Goal: Complete application form

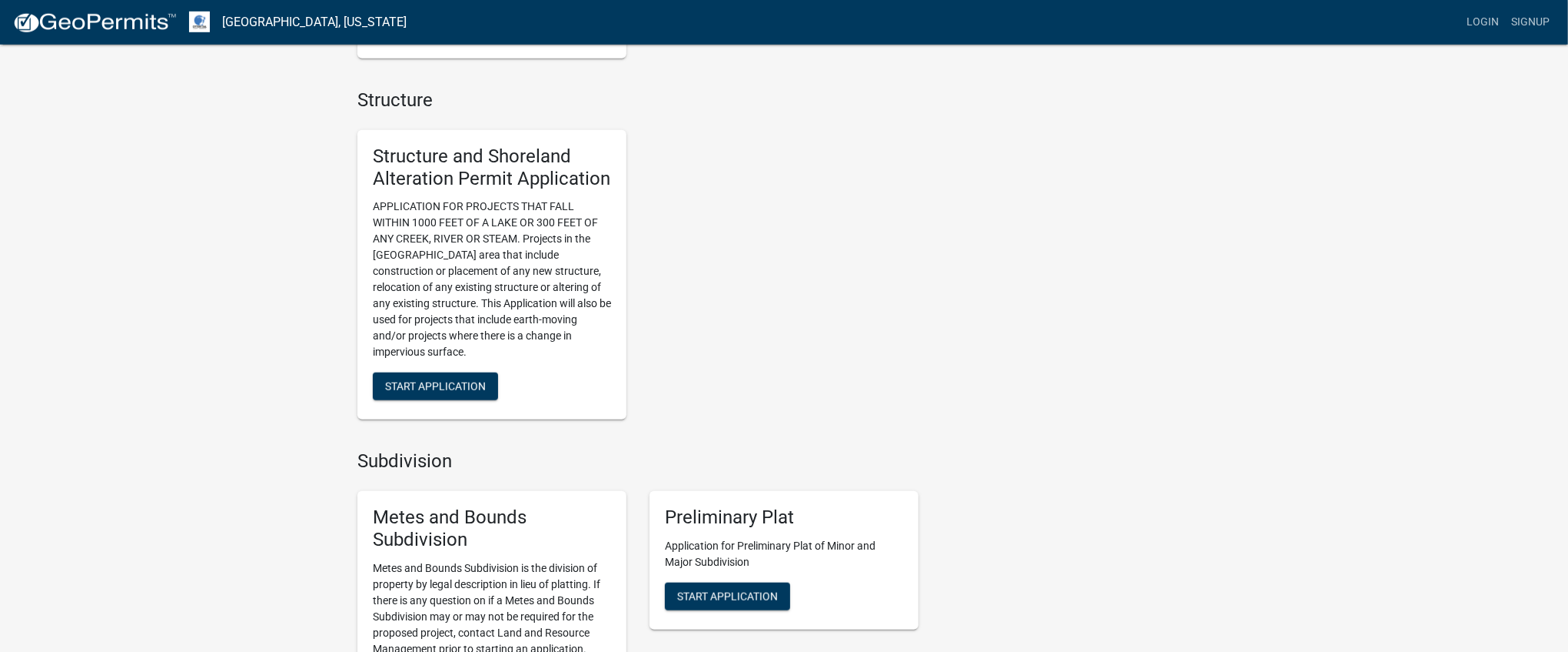
scroll to position [1075, 0]
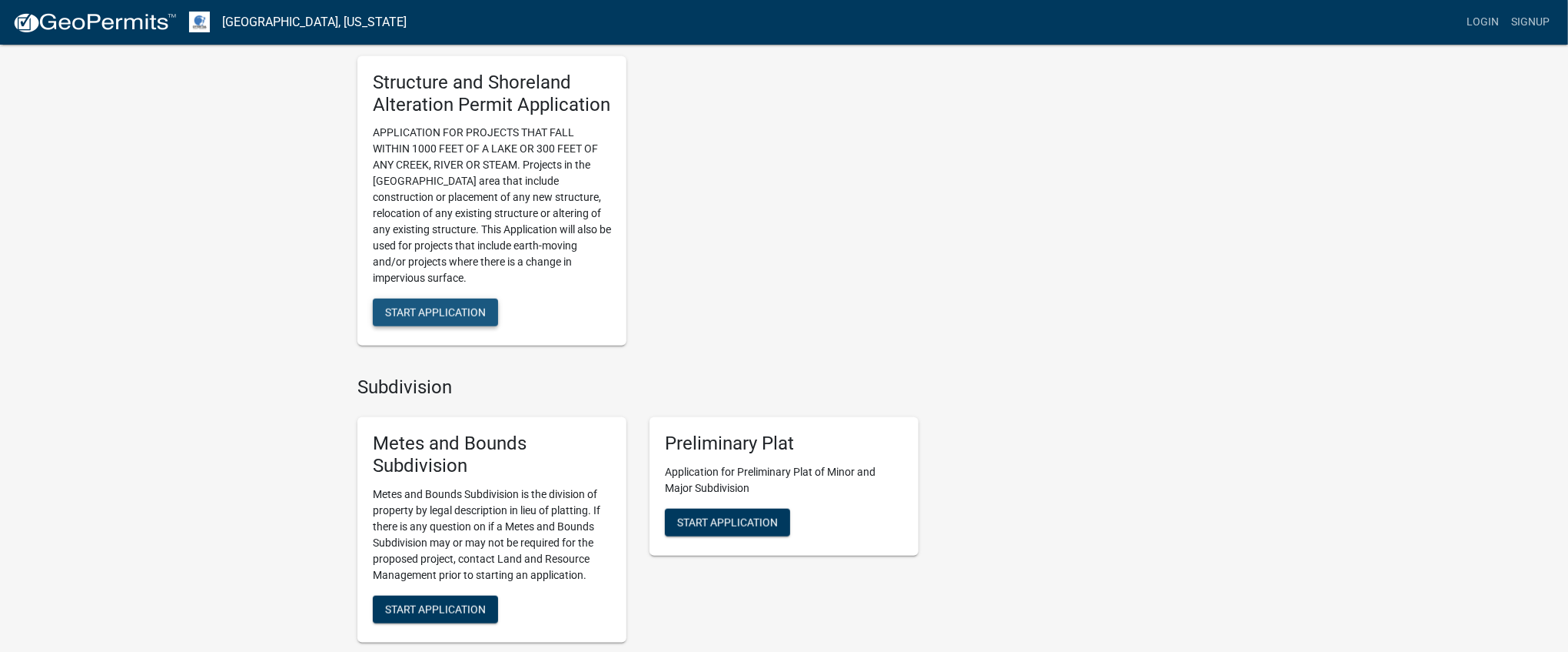
click at [458, 312] on span "Start Application" at bounding box center [435, 313] width 101 height 13
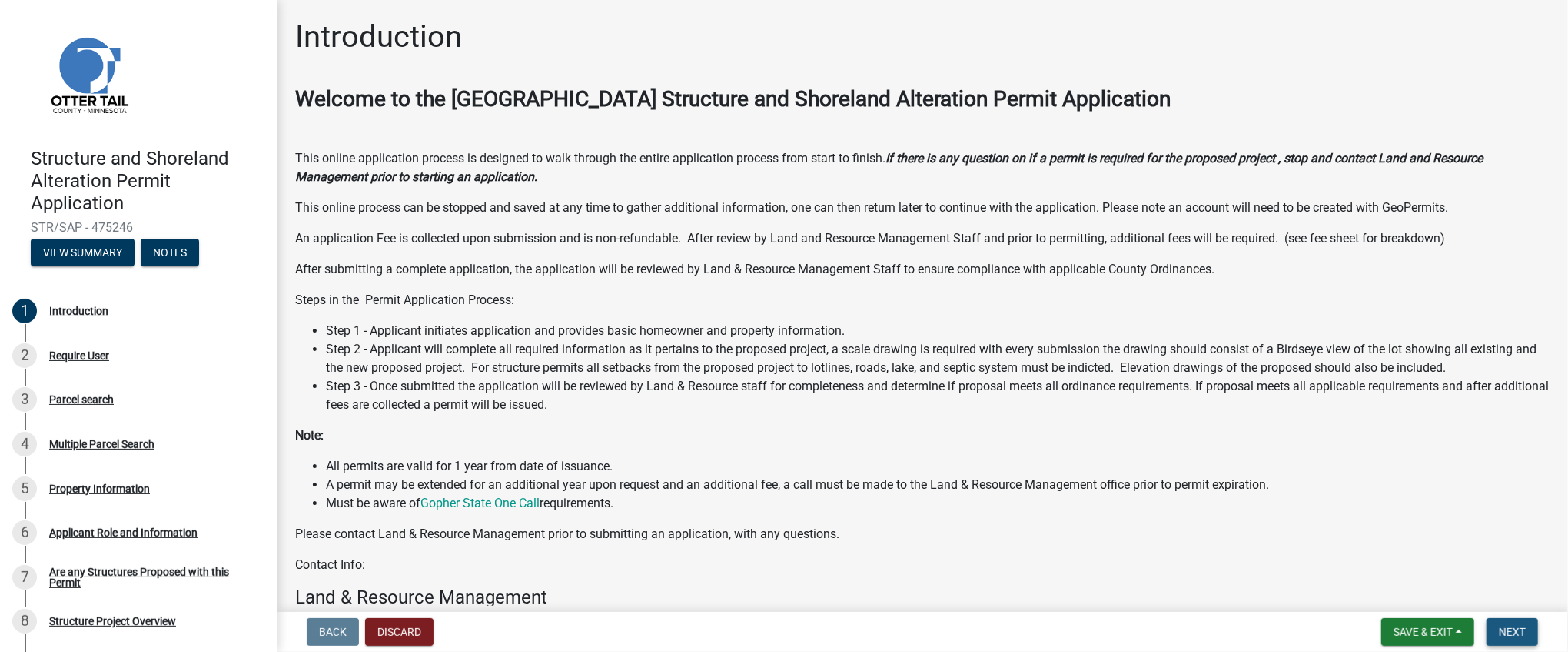
click at [1518, 635] on span "Next" at bounding box center [1513, 632] width 27 height 13
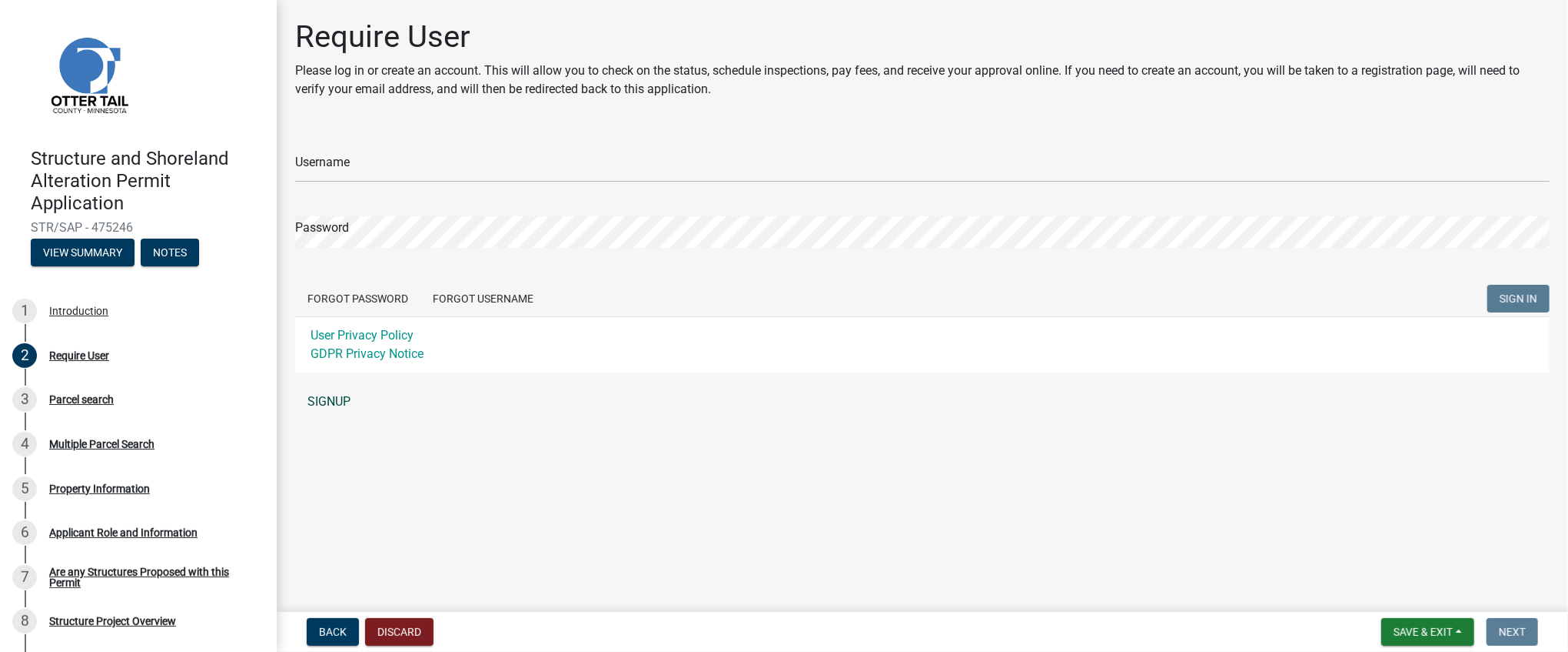
click at [326, 401] on link "SIGNUP" at bounding box center [923, 401] width 1254 height 31
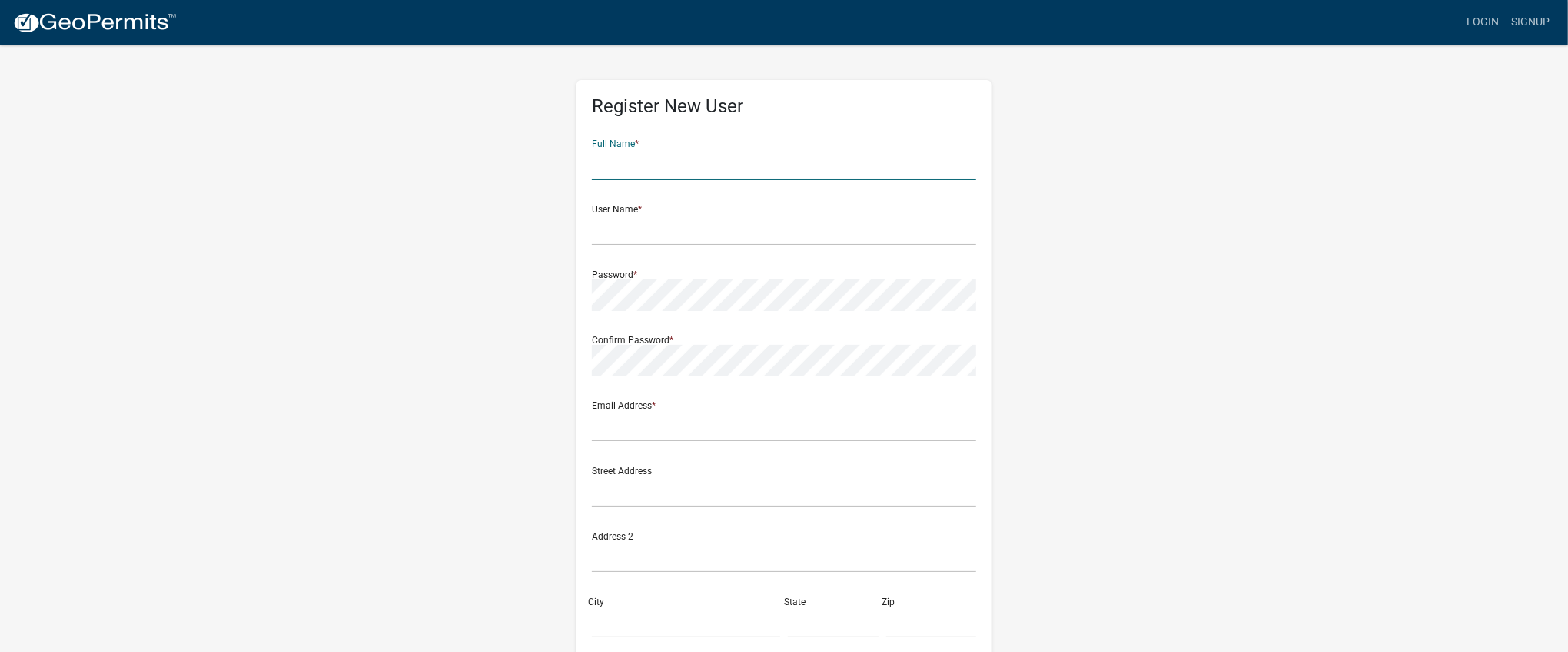
click at [691, 170] on input "text" at bounding box center [784, 164] width 385 height 32
type input "Capital City Construction & Remediation"
type input "[EMAIL_ADDRESS][DOMAIN_NAME]"
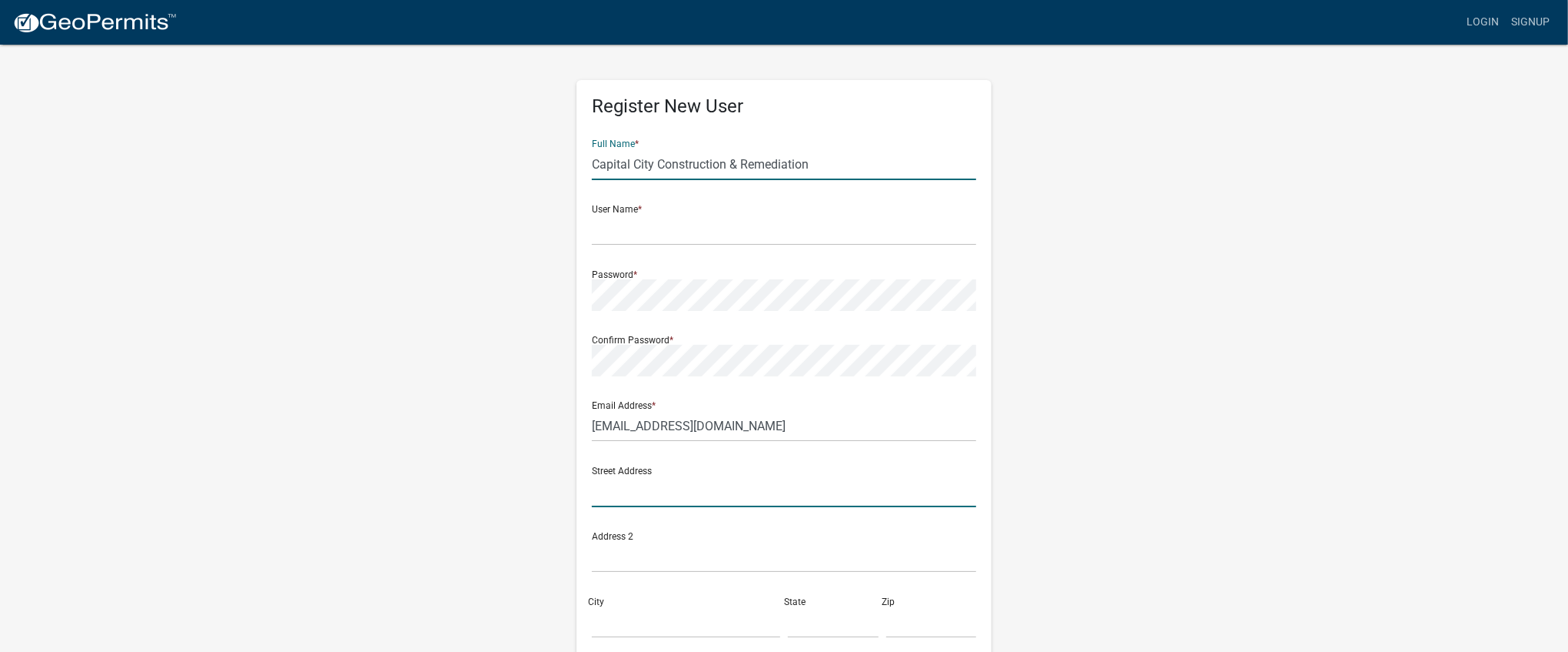
type input "[STREET_ADDRESS]"
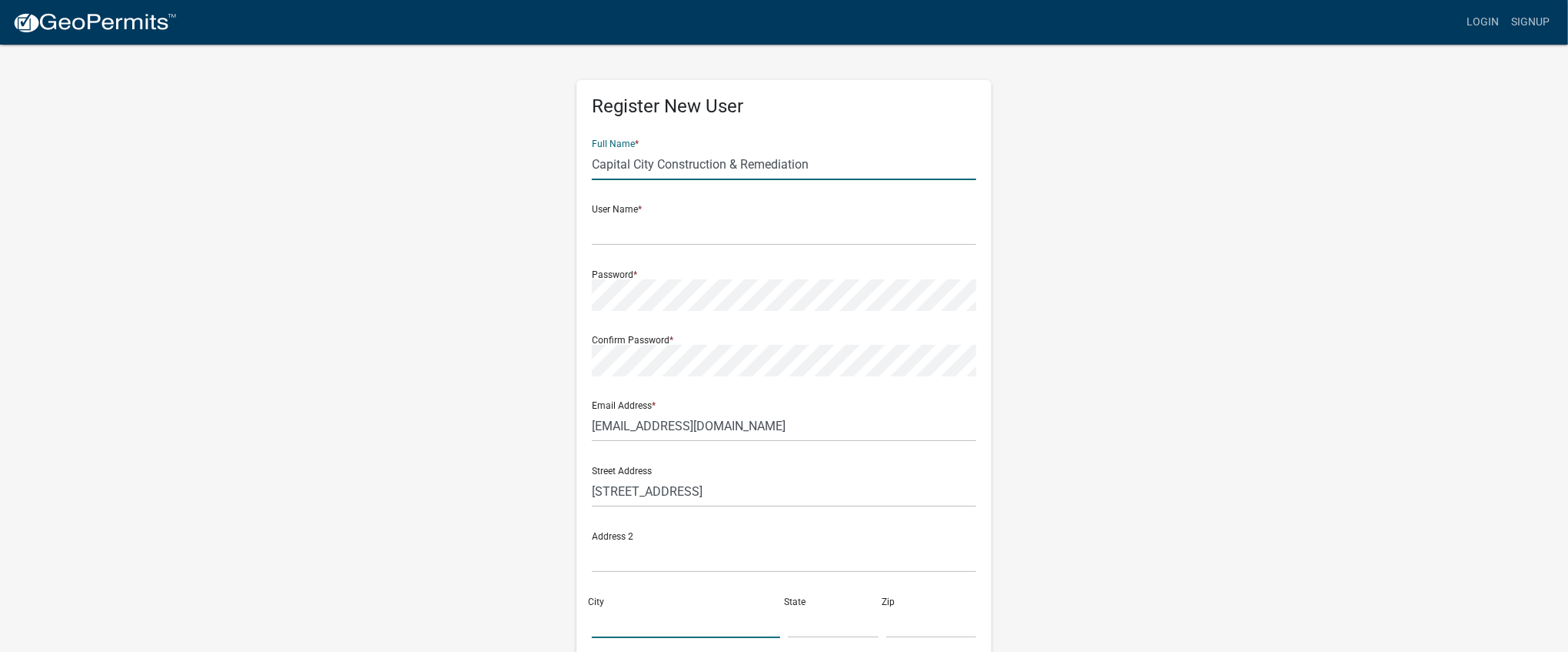
type input "[PERSON_NAME]"
type input "MN"
type input "55121"
type input "6519946844"
click at [650, 234] on input "text" at bounding box center [784, 229] width 385 height 32
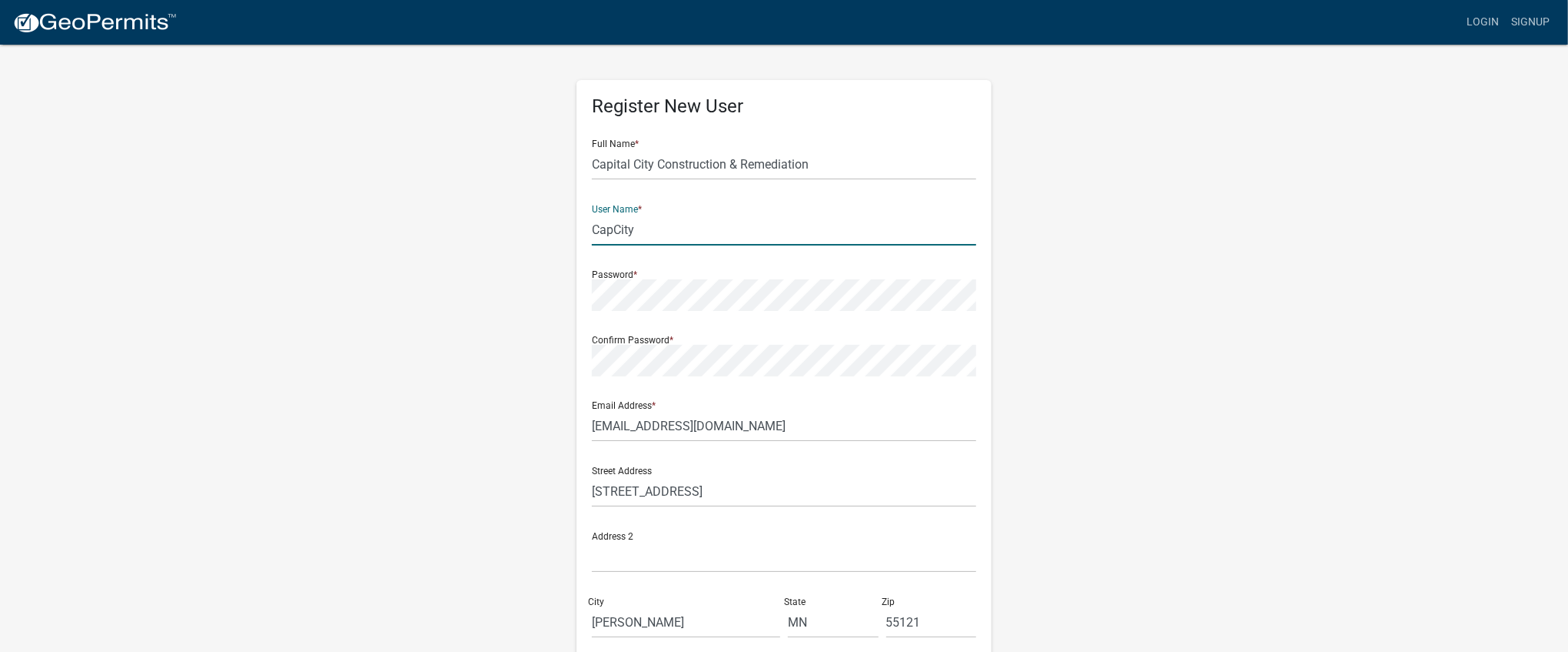
type input "CapCity"
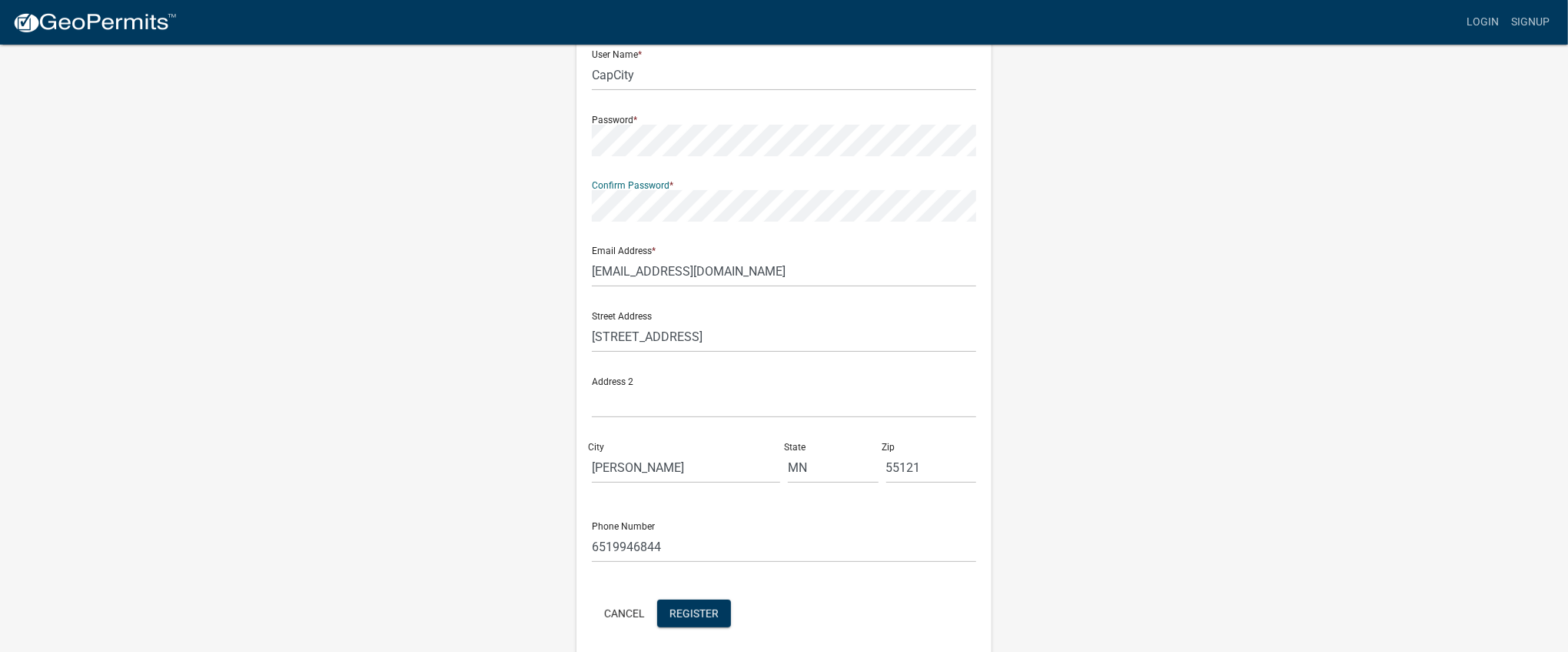
scroll to position [214, 0]
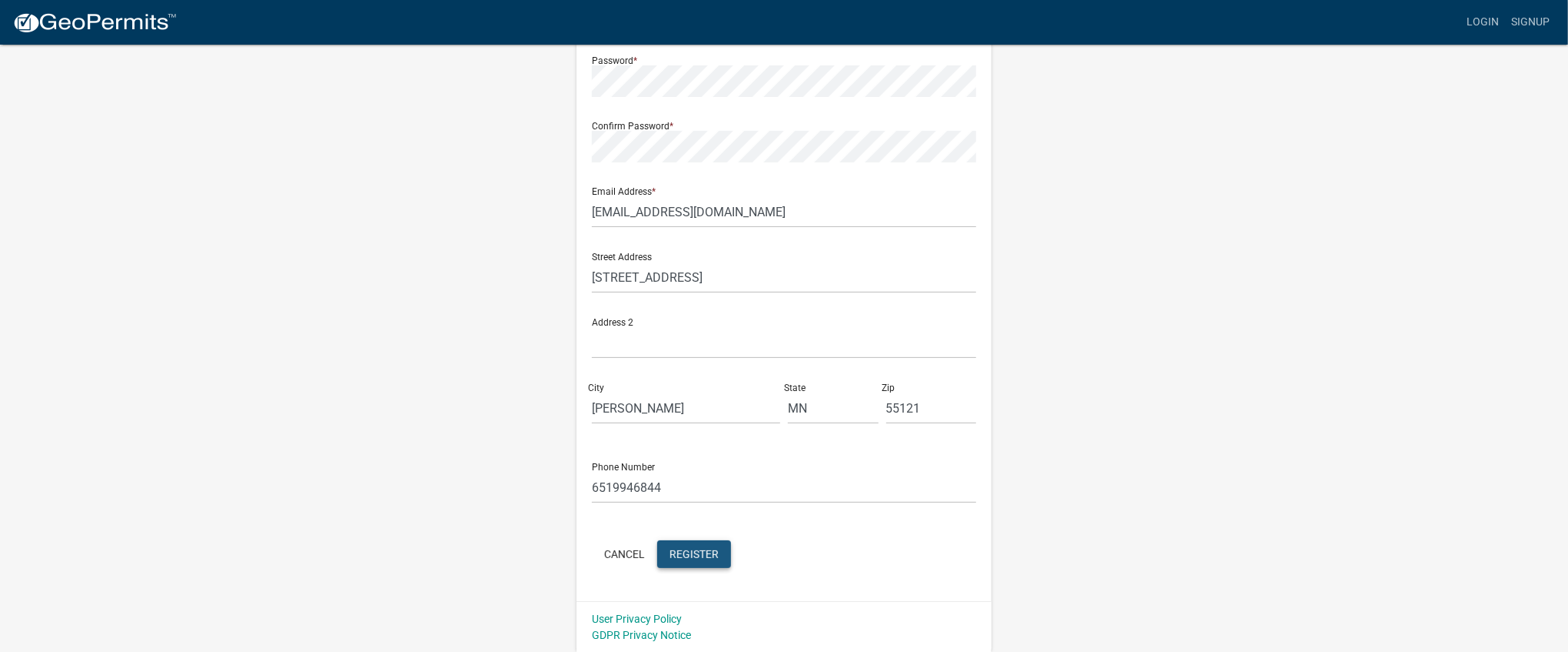
click at [716, 546] on button "Register" at bounding box center [694, 554] width 74 height 28
